Goal: Transaction & Acquisition: Book appointment/travel/reservation

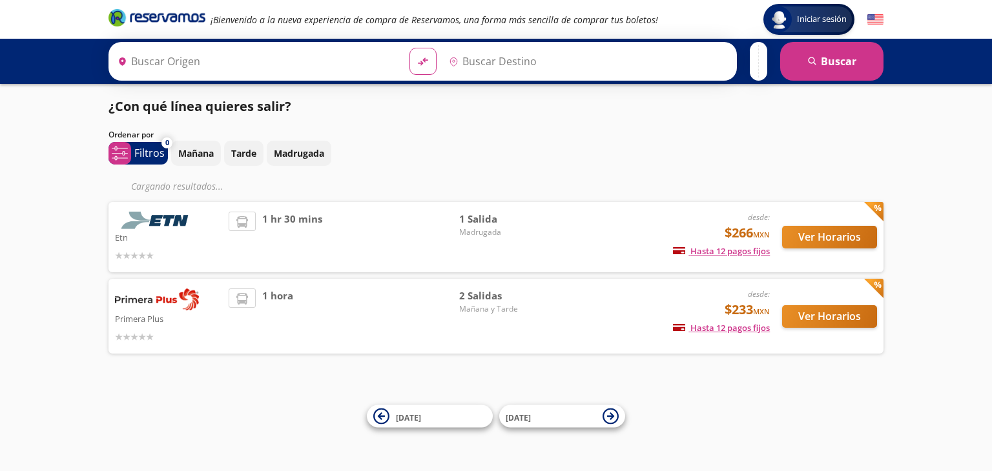
type input "[GEOGRAPHIC_DATA], [GEOGRAPHIC_DATA]"
type input "La Piedad, [GEOGRAPHIC_DATA]"
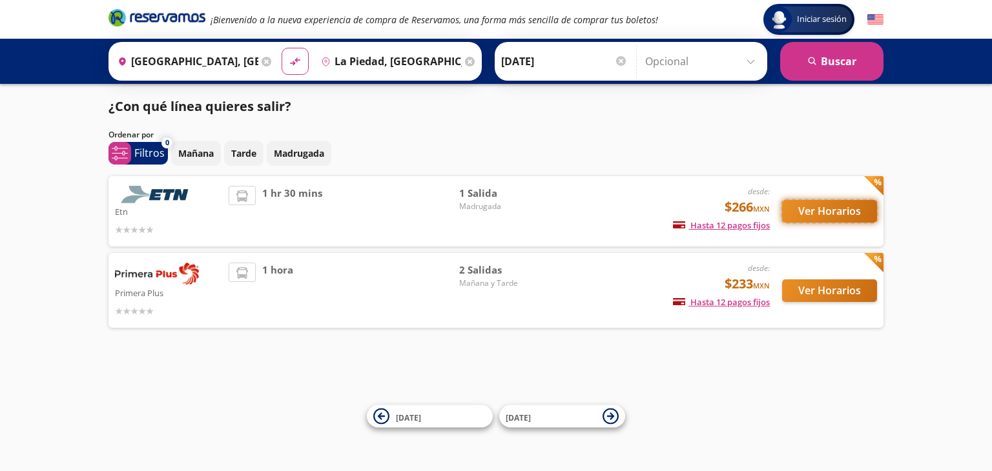
click at [812, 212] on button "Ver Horarios" at bounding box center [829, 211] width 95 height 23
click at [816, 290] on button "Ver Horarios" at bounding box center [829, 291] width 95 height 23
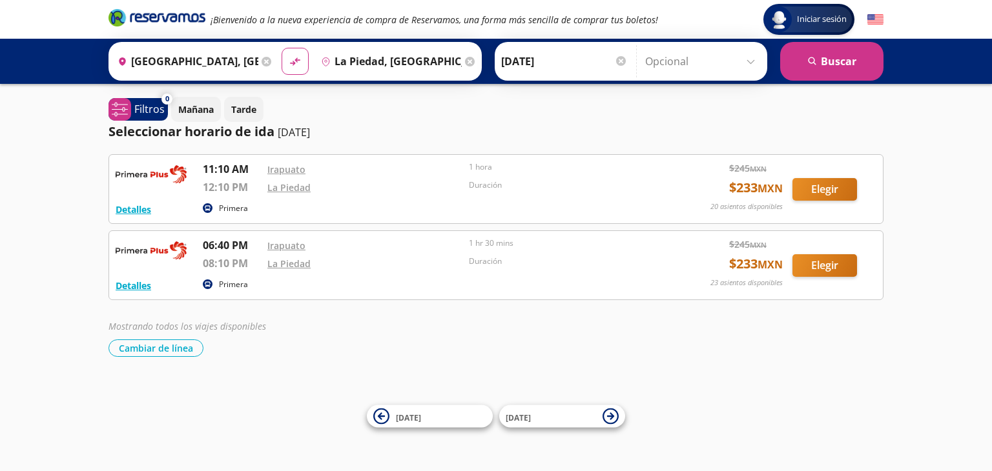
click at [465, 57] on icon at bounding box center [470, 62] width 10 height 10
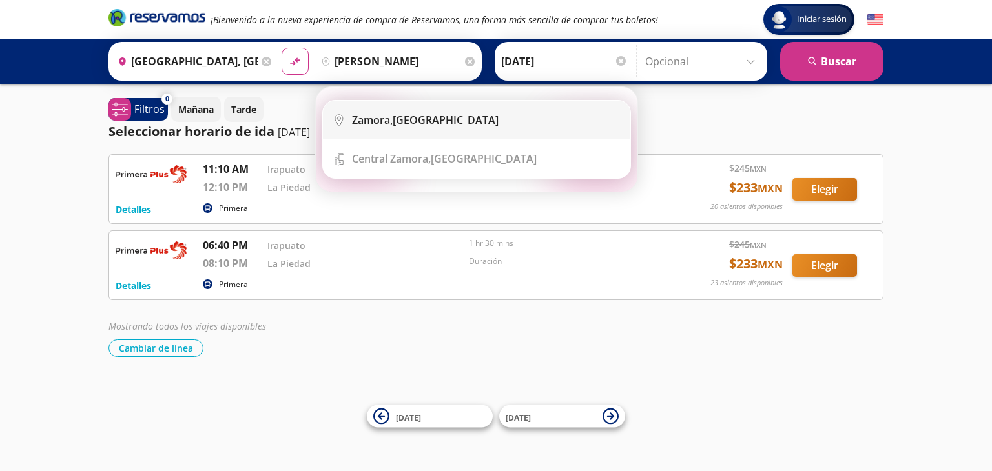
click at [480, 113] on div "[GEOGRAPHIC_DATA], [GEOGRAPHIC_DATA]" at bounding box center [486, 120] width 269 height 14
type input "[GEOGRAPHIC_DATA], [GEOGRAPHIC_DATA]"
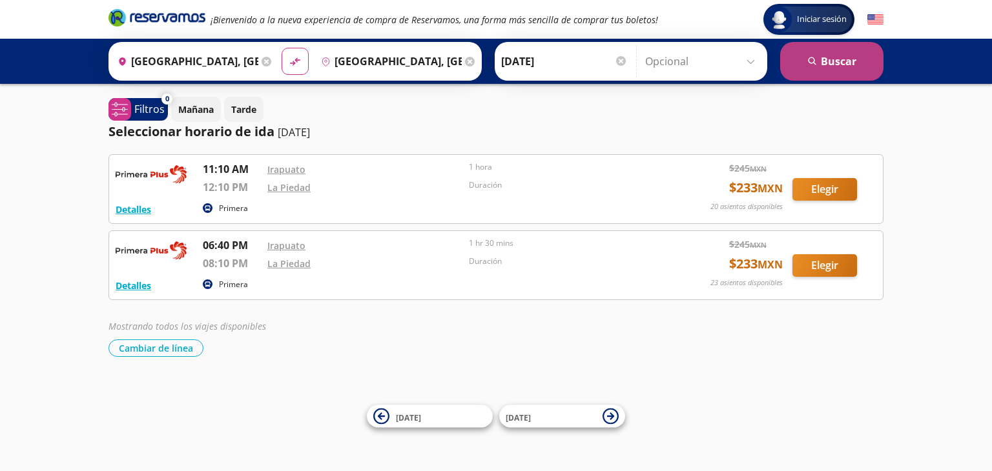
click at [808, 63] on icon "search" at bounding box center [813, 62] width 10 height 10
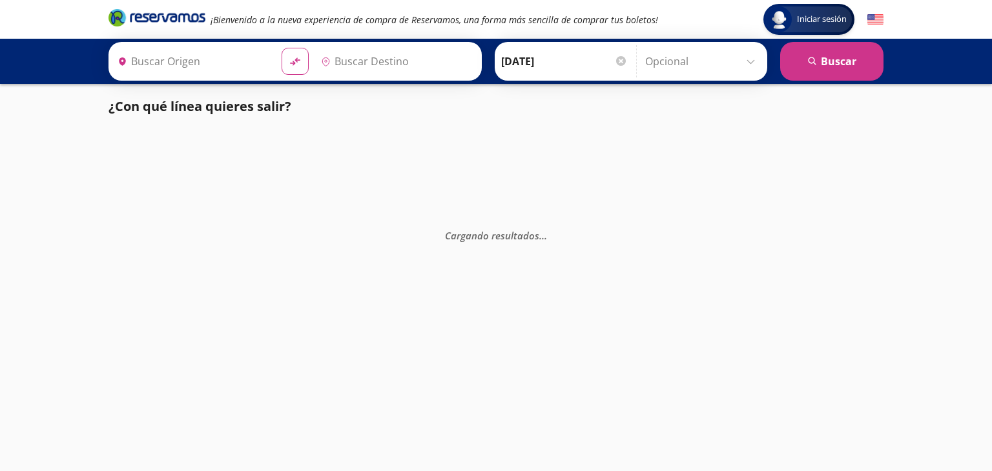
type input "[GEOGRAPHIC_DATA], [GEOGRAPHIC_DATA]"
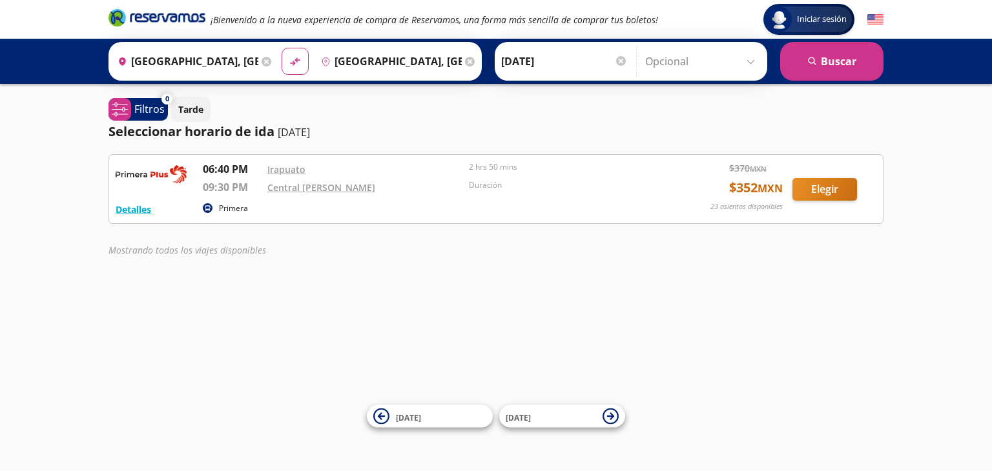
click at [465, 60] on icon at bounding box center [470, 62] width 10 height 10
click at [722, 218] on div "Detalles Primera 06:40 PM [GEOGRAPHIC_DATA] 09:30 PM Central [PERSON_NAME] 2 hr…" at bounding box center [495, 189] width 775 height 70
click at [262, 61] on icon at bounding box center [266, 62] width 10 height 10
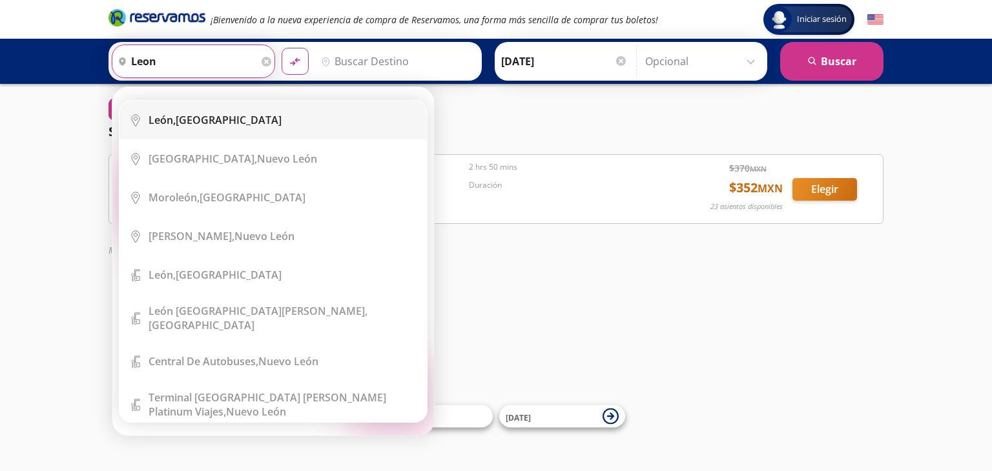
click at [249, 107] on li "City Icon [GEOGRAPHIC_DATA], [GEOGRAPHIC_DATA]" at bounding box center [272, 120] width 307 height 39
type input "[GEOGRAPHIC_DATA], [GEOGRAPHIC_DATA]"
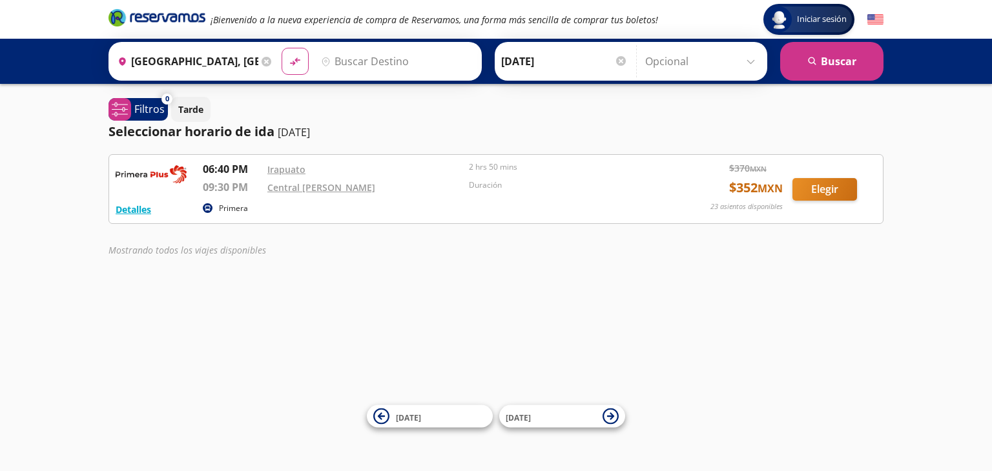
click at [346, 61] on input "Destino" at bounding box center [395, 61] width 159 height 32
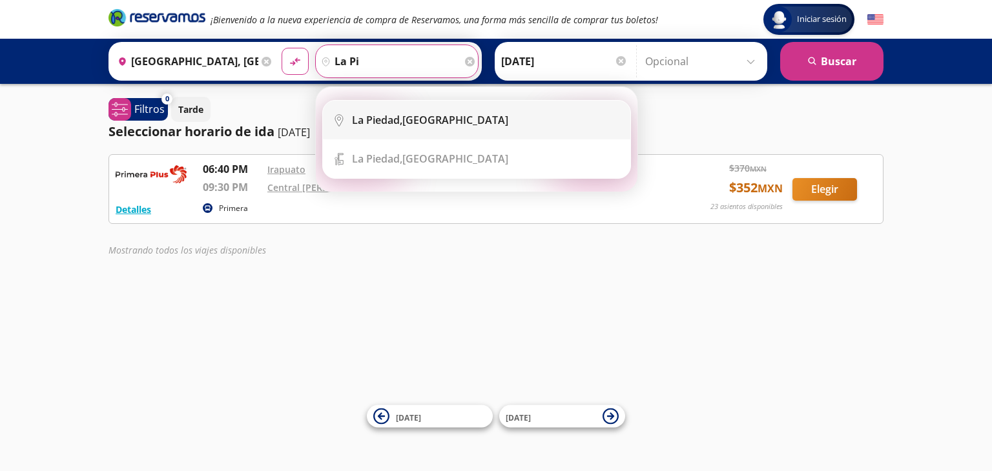
click at [390, 134] on li "City Icon [GEOGRAPHIC_DATA], [GEOGRAPHIC_DATA]" at bounding box center [476, 120] width 307 height 39
type input "La Piedad, [GEOGRAPHIC_DATA]"
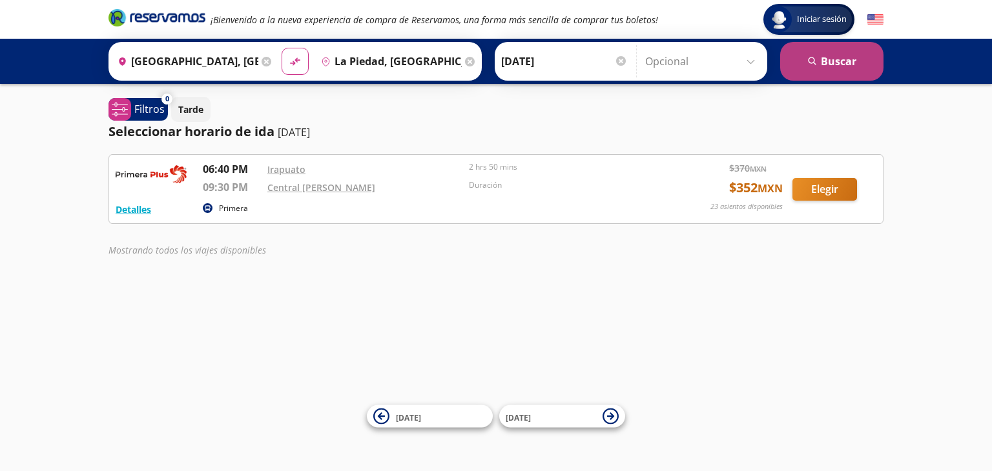
click at [819, 57] on button "search [GEOGRAPHIC_DATA]" at bounding box center [831, 61] width 103 height 39
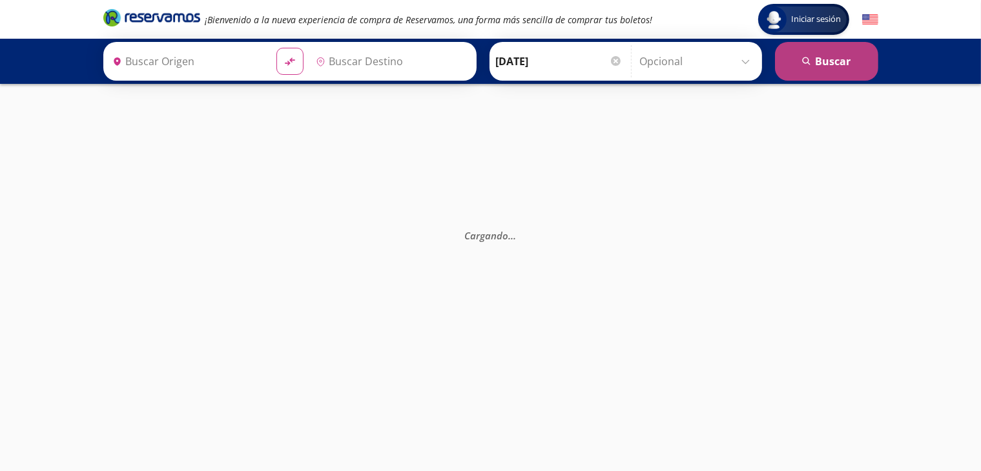
type input "[GEOGRAPHIC_DATA], [GEOGRAPHIC_DATA]"
type input "La Piedad, [GEOGRAPHIC_DATA]"
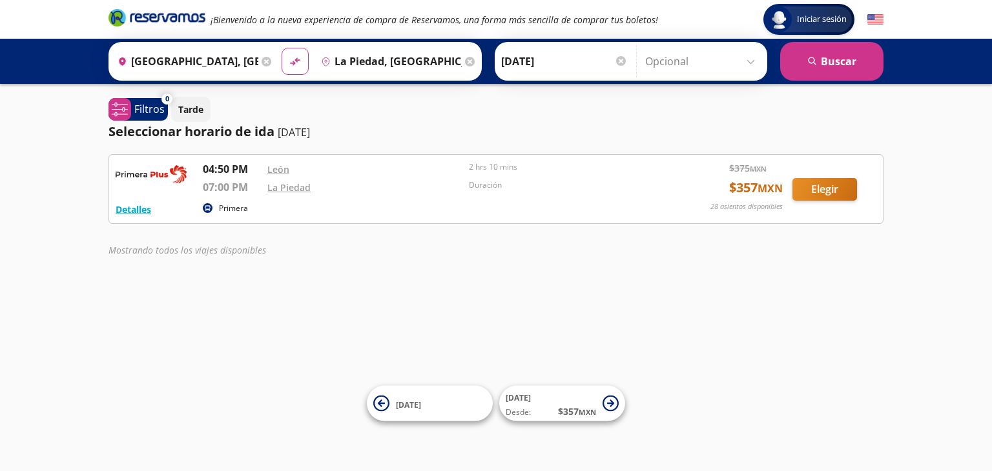
click at [465, 61] on icon at bounding box center [470, 62] width 10 height 10
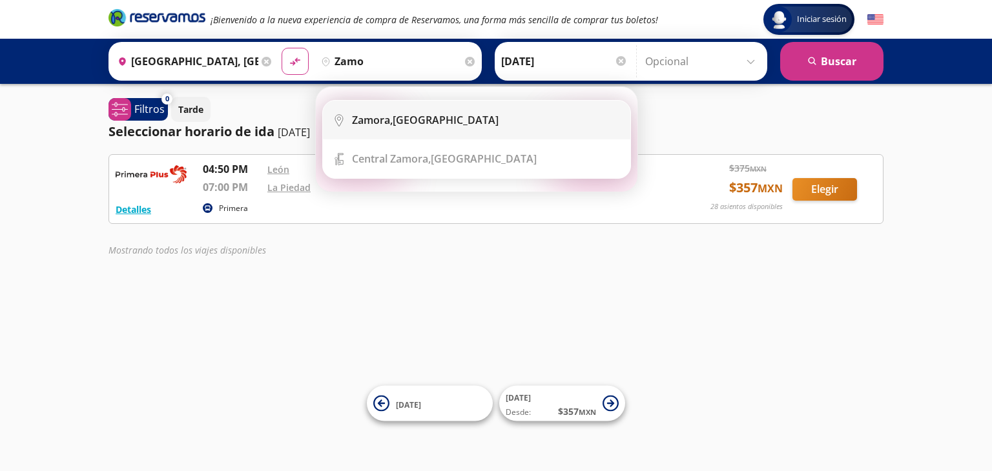
click at [444, 138] on li "City Icon [GEOGRAPHIC_DATA], [GEOGRAPHIC_DATA]" at bounding box center [476, 120] width 307 height 39
type input "[GEOGRAPHIC_DATA], [GEOGRAPHIC_DATA]"
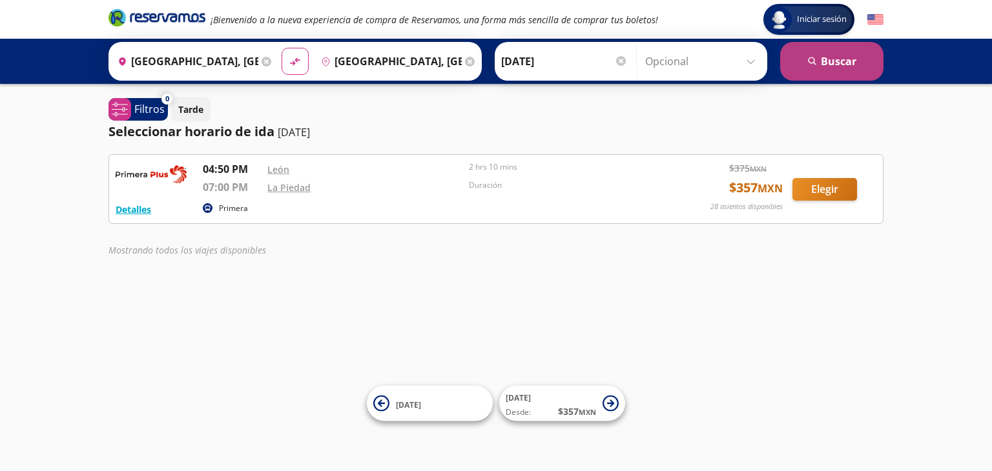
click at [856, 55] on button "search [GEOGRAPHIC_DATA]" at bounding box center [831, 61] width 103 height 39
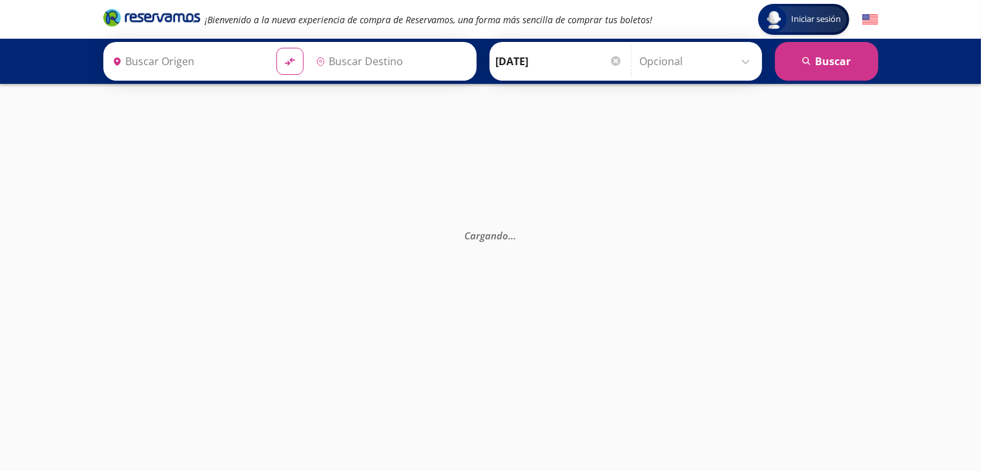
type input "[GEOGRAPHIC_DATA], [GEOGRAPHIC_DATA]"
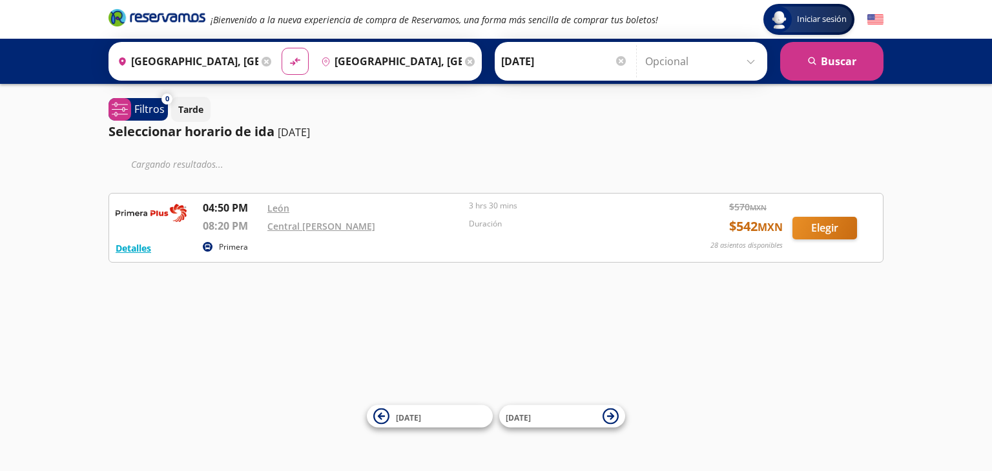
click at [465, 65] on icon at bounding box center [470, 62] width 10 height 10
click at [265, 60] on icon at bounding box center [266, 62] width 10 height 10
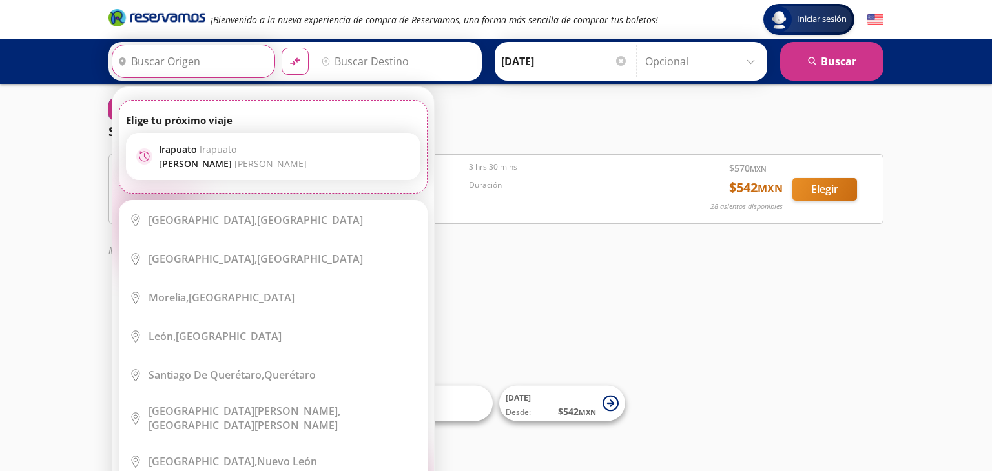
click at [648, 334] on div "Iniciar sesión Iniciar sesión ¡Bienvenido a la nueva experiencia de compra de R…" at bounding box center [496, 235] width 992 height 471
